Goal: Complete application form

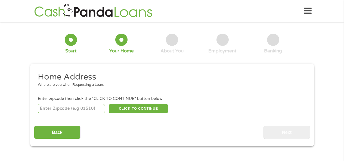
click at [43, 108] on input "number" at bounding box center [71, 108] width 67 height 9
type input "19901"
click at [141, 108] on button "CLICK TO CONTINUE" at bounding box center [138, 108] width 59 height 9
type input "19901"
type input "[GEOGRAPHIC_DATA]"
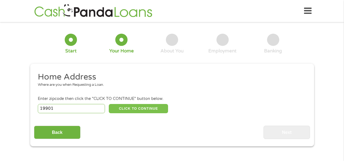
select select "[US_STATE]"
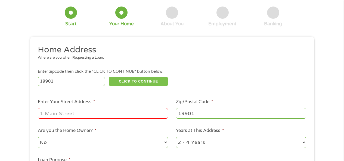
scroll to position [54, 0]
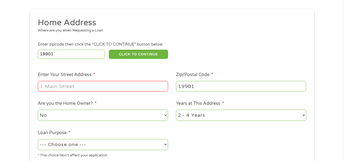
click at [43, 86] on input "Enter Your Street Address *" at bounding box center [103, 86] width 130 height 10
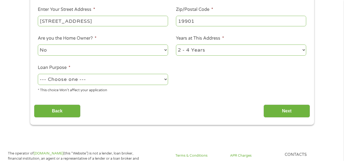
scroll to position [136, 0]
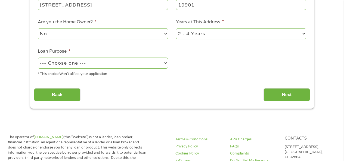
type input "[STREET_ADDRESS]"
click at [166, 63] on select "--- Choose one --- Pay Bills Debt Consolidation Home Improvement Major Purchase…" at bounding box center [103, 63] width 130 height 11
select select "paybills"
click at [38, 58] on select "--- Choose one --- Pay Bills Debt Consolidation Home Improvement Major Purchase…" at bounding box center [103, 63] width 130 height 11
click at [286, 94] on input "Next" at bounding box center [286, 94] width 46 height 13
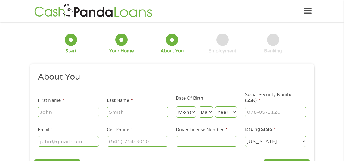
scroll to position [0, 0]
drag, startPoint x: 41, startPoint y: 113, endPoint x: 65, endPoint y: 112, distance: 24.2
click at [41, 113] on input "First Name *" at bounding box center [68, 112] width 61 height 10
type input "[PERSON_NAME]"
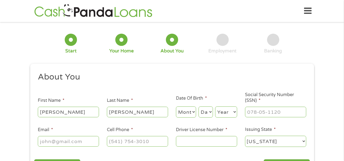
click at [197, 111] on div "Month Month 1 2 3 4 5 6 7 8 9 10 11 12 Day Day 1 2 3 4 5 6 7 8 9 10 11 12 13 14…" at bounding box center [206, 111] width 61 height 15
click at [194, 112] on select "Month 1 2 3 4 5 6 7 8 9 10 11 12" at bounding box center [186, 112] width 20 height 11
select select "1"
click at [176, 107] on select "Month 1 2 3 4 5 6 7 8 9 10 11 12" at bounding box center [186, 112] width 20 height 11
click at [193, 112] on select "Month 1 2 3 4 5 6 7 8 9 10 11 12" at bounding box center [186, 112] width 20 height 11
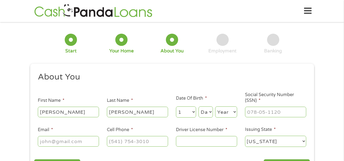
click at [215, 90] on ul "About You This field is hidden when viewing the form Title * --- Choose one ---…" at bounding box center [172, 112] width 276 height 80
click at [211, 113] on select "Day 1 2 3 4 5 6 7 8 9 10 11 12 13 14 15 16 17 18 19 20 21 22 23 24 25 26 27 28 …" at bounding box center [205, 112] width 14 height 11
select select "16"
click at [198, 107] on select "Day 1 2 3 4 5 6 7 8 9 10 11 12 13 14 15 16 17 18 19 20 21 22 23 24 25 26 27 28 …" at bounding box center [205, 112] width 14 height 11
click at [233, 111] on select "Year [DATE] 2006 2005 2004 2003 2002 2001 2000 1999 1998 1997 1996 1995 1994 19…" at bounding box center [226, 112] width 22 height 11
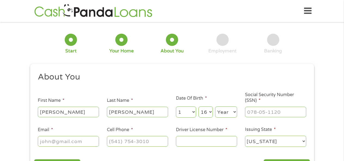
select select "1964"
click at [215, 107] on select "Year [DATE] 2006 2005 2004 2003 2002 2001 2000 1999 1998 1997 1996 1995 1994 19…" at bounding box center [226, 112] width 22 height 11
click at [248, 111] on input "___-__-____" at bounding box center [275, 112] width 61 height 10
type input "199-58-1764"
click at [41, 140] on input "Email *" at bounding box center [68, 141] width 61 height 10
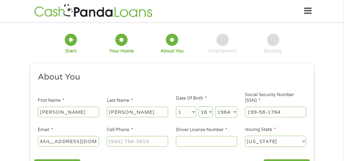
scroll to position [0, 14]
type input "[EMAIL_ADDRESS][DOMAIN_NAME]"
click at [110, 141] on input "(___) ___-____" at bounding box center [137, 141] width 61 height 10
type input "[PHONE_NUMBER]"
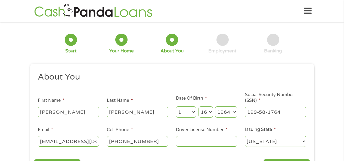
click at [179, 142] on input "Driver License Number *" at bounding box center [206, 141] width 61 height 10
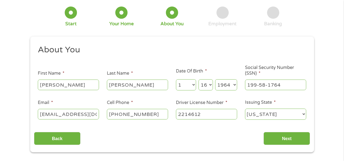
scroll to position [54, 0]
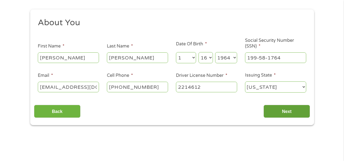
type input "2214612"
click at [280, 111] on input "Next" at bounding box center [286, 111] width 46 height 13
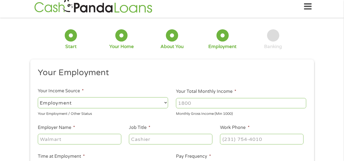
scroll to position [0, 0]
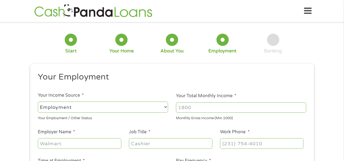
click at [43, 105] on select "--- Choose one --- Employment [DEMOGRAPHIC_DATA] Benefits" at bounding box center [103, 107] width 130 height 11
click at [38, 102] on select "--- Choose one --- Employment [DEMOGRAPHIC_DATA] Benefits" at bounding box center [103, 107] width 130 height 11
click at [179, 105] on input "Your Total Monthly Income *" at bounding box center [241, 107] width 130 height 10
click at [302, 108] on input "5471" at bounding box center [241, 107] width 130 height 10
type input "5472"
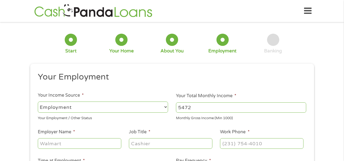
click at [303, 105] on input "5472" at bounding box center [241, 107] width 130 height 10
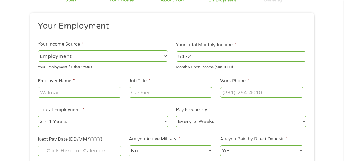
scroll to position [54, 0]
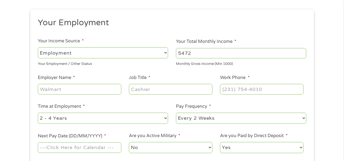
click at [41, 88] on input "Employer Name *" at bounding box center [79, 89] width 83 height 10
type input "Defender Association of [GEOGRAPHIC_DATA]"
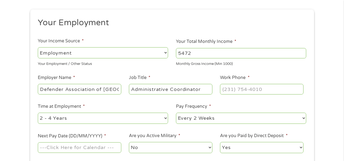
type input "Administrative Coordinator"
click at [223, 88] on input "(___) ___-____" at bounding box center [261, 89] width 83 height 10
type input "[PHONE_NUMBER]"
click at [164, 119] on select "--- Choose one --- 1 Year or less 1 - 2 Years 2 - 4 Years Over 4 Years" at bounding box center [103, 118] width 130 height 11
select select "60months"
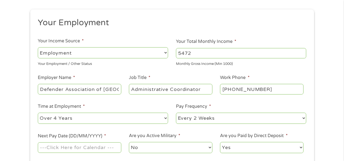
click at [38, 113] on select "--- Choose one --- 1 Year or less 1 - 2 Years 2 - 4 Years Over 4 Years" at bounding box center [103, 118] width 130 height 11
click at [304, 117] on select "--- Choose one --- Every 2 Weeks Every Week Monthly Semi-Monthly" at bounding box center [241, 118] width 130 height 11
select select "semimonthly"
click at [176, 113] on select "--- Choose one --- Every 2 Weeks Every Week Monthly Semi-Monthly" at bounding box center [241, 118] width 130 height 11
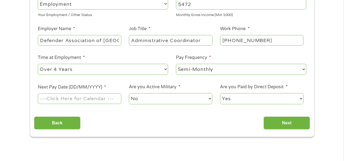
scroll to position [109, 0]
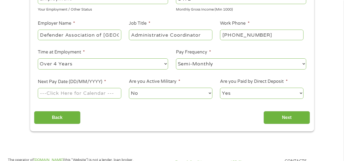
click at [85, 93] on input "Next Pay Date (DD/MM/YYYY) *" at bounding box center [79, 93] width 83 height 10
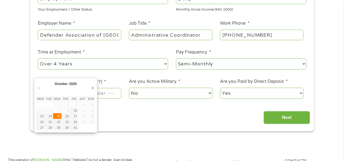
type input "[DATE]"
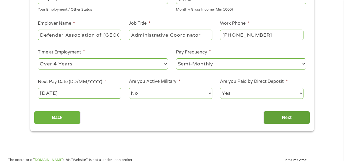
click at [285, 118] on input "Next" at bounding box center [286, 117] width 46 height 13
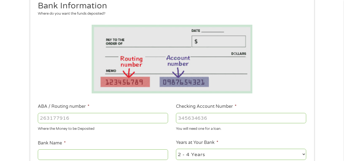
scroll to position [82, 0]
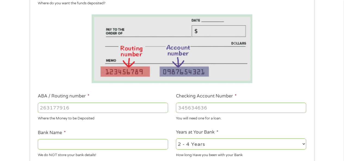
click at [40, 107] on input "ABA / Routing number *" at bounding box center [103, 108] width 130 height 10
type input "236082944"
type input "AMERICAN HERITAGE FCU"
type input "236082944"
click at [180, 108] on input "Checking Account Number *" at bounding box center [241, 108] width 130 height 10
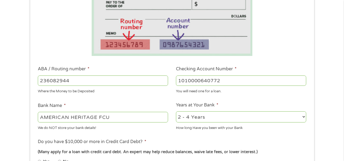
scroll to position [136, 0]
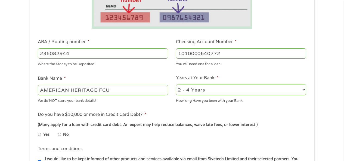
type input "1010000640772"
click at [303, 90] on select "2 - 4 Years 6 - 12 Months 1 - 2 Years Over 4 Years" at bounding box center [241, 89] width 130 height 11
select select "60months"
click at [176, 84] on select "2 - 4 Years 6 - 12 Months 1 - 2 Years Over 4 Years" at bounding box center [241, 89] width 130 height 11
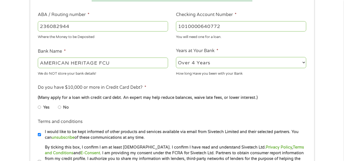
scroll to position [190, 0]
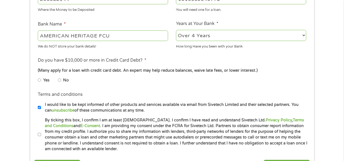
click at [60, 80] on input "No" at bounding box center [59, 80] width 3 height 9
radio input "true"
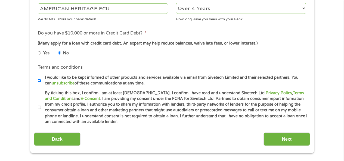
scroll to position [245, 0]
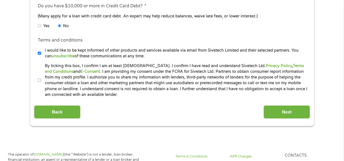
click at [39, 79] on input "By ticking this box, I confirm I am at least [DEMOGRAPHIC_DATA]. I confirm I ha…" at bounding box center [39, 80] width 3 height 9
checkbox input "true"
click at [277, 110] on input "Next" at bounding box center [286, 111] width 46 height 13
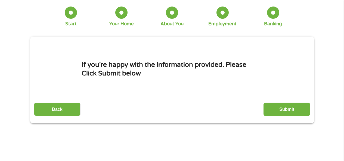
scroll to position [27, 0]
click at [286, 108] on input "Submit" at bounding box center [286, 109] width 46 height 13
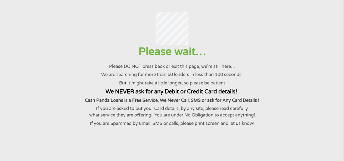
scroll to position [0, 0]
